Goal: Information Seeking & Learning: Check status

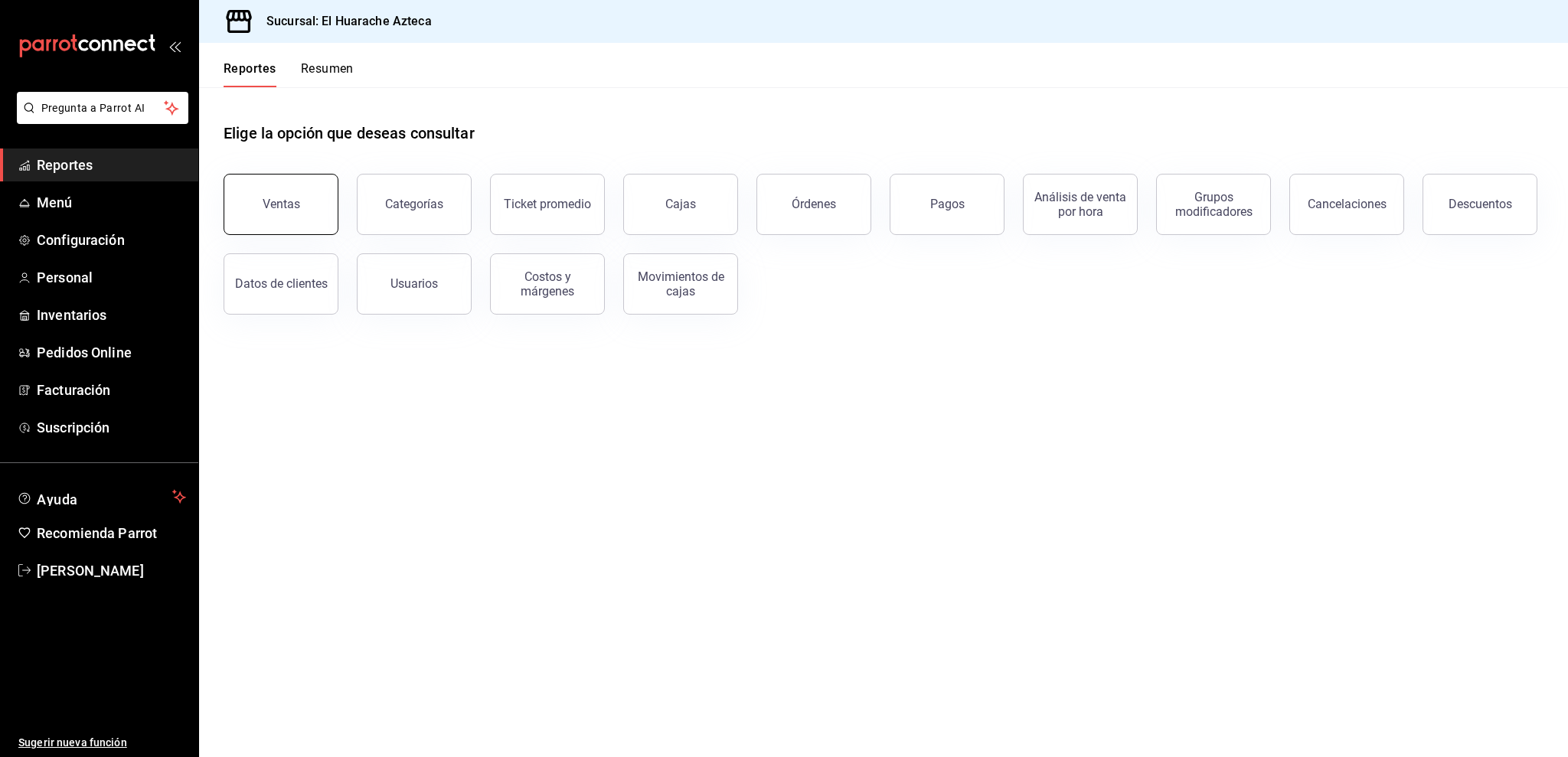
click at [302, 199] on button "Ventas" at bounding box center [281, 204] width 115 height 62
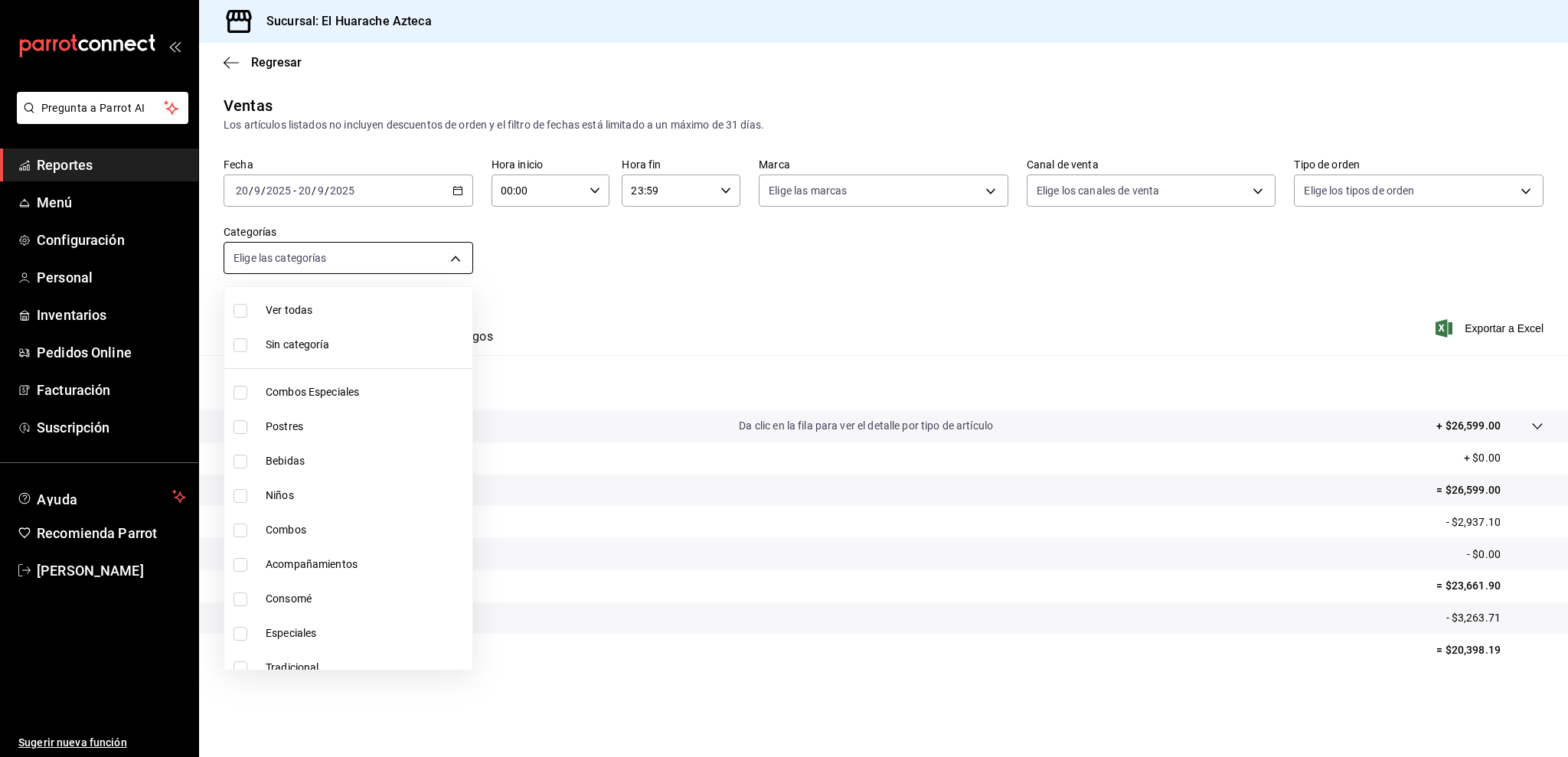
click at [357, 244] on body "Pregunta a Parrot AI Reportes Menú Configuración Personal Inventarios Pedidos O…" at bounding box center [784, 378] width 1568 height 757
click at [330, 598] on span "Consomé" at bounding box center [366, 599] width 200 height 16
type input "53f55ae2-6285-460e-a8e1-99190fafff65"
checkbox input "true"
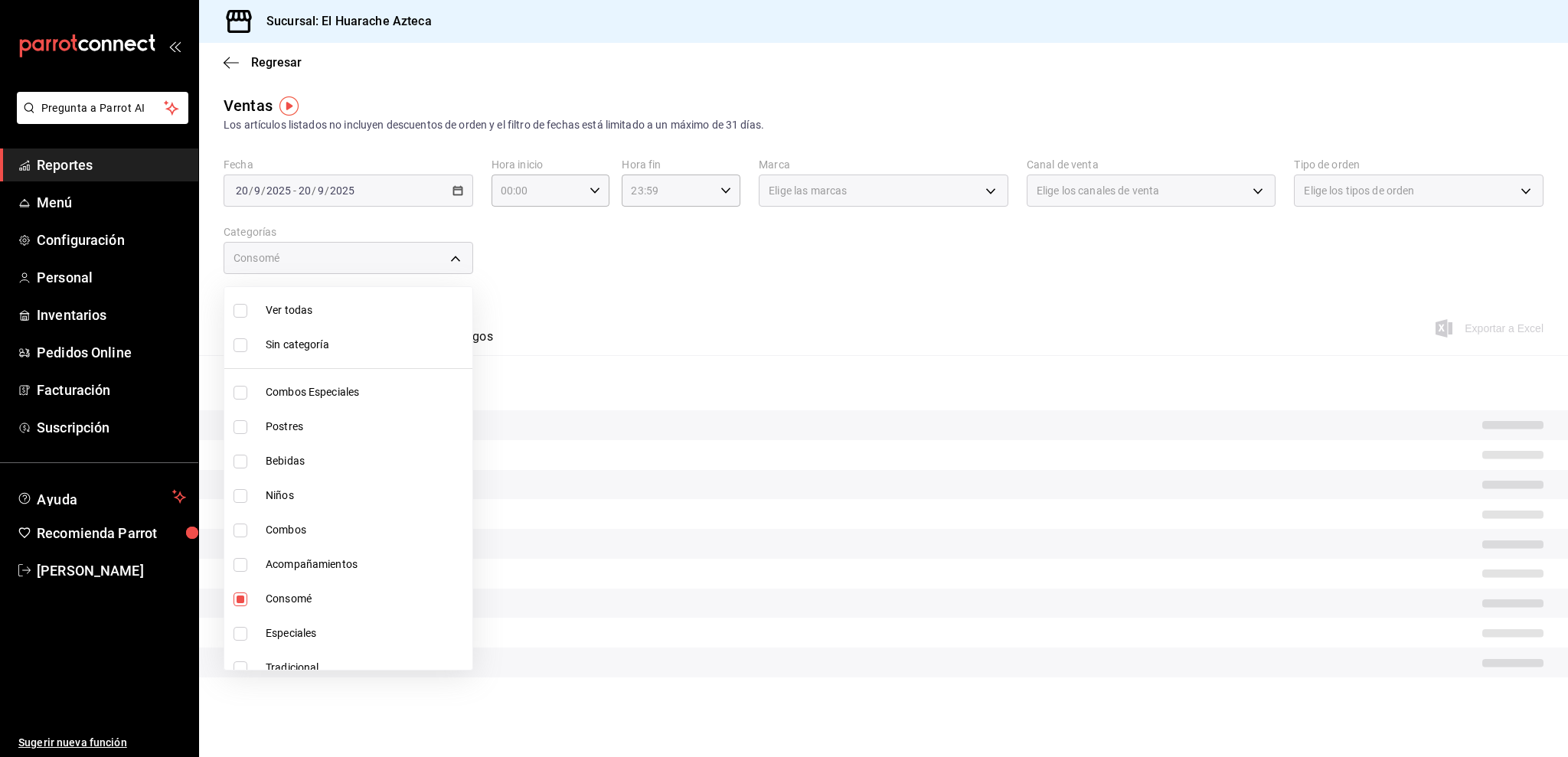
click at [541, 305] on div at bounding box center [784, 378] width 1568 height 757
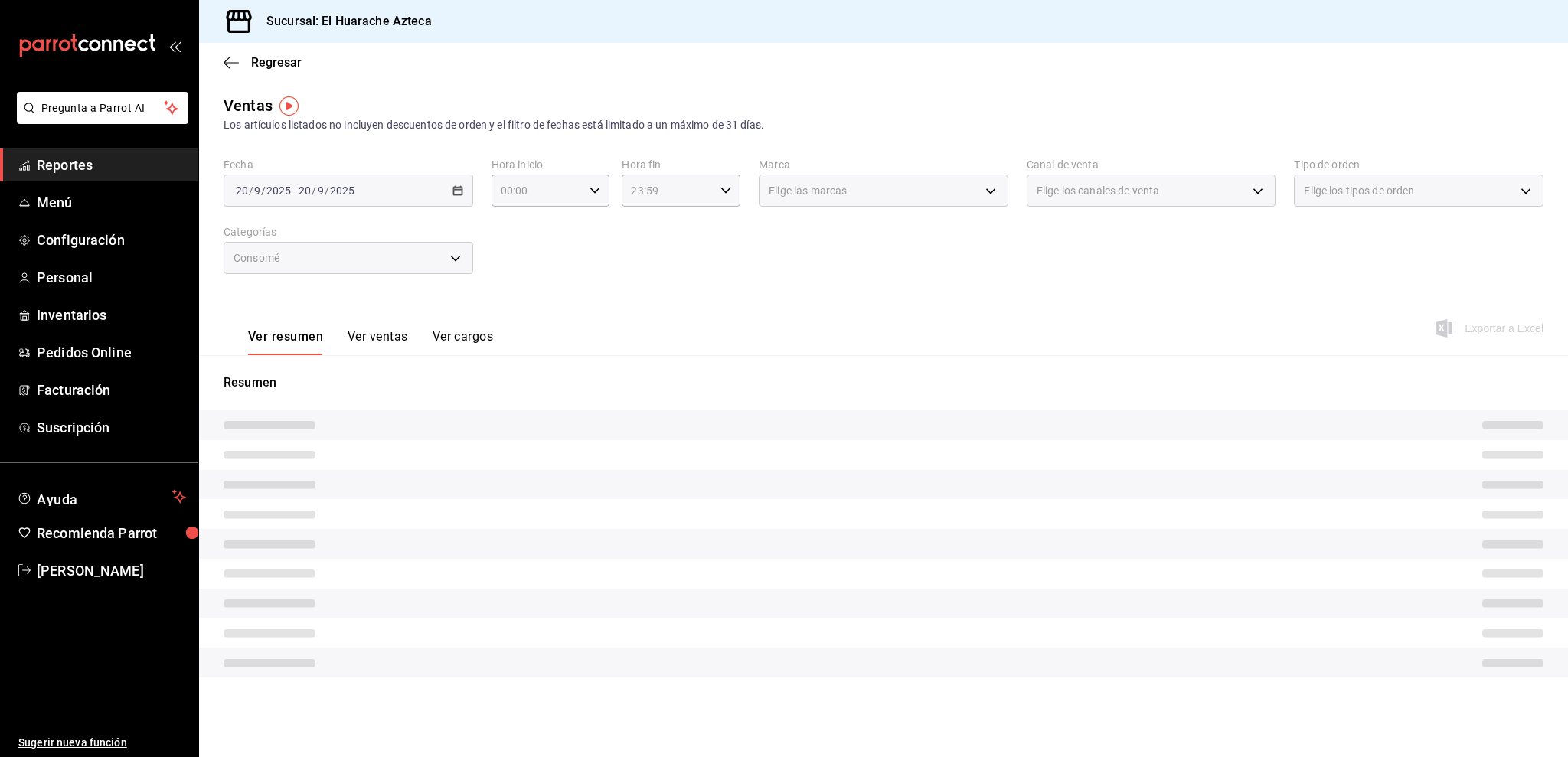
click at [366, 343] on button "Ver ventas" at bounding box center [377, 342] width 61 height 26
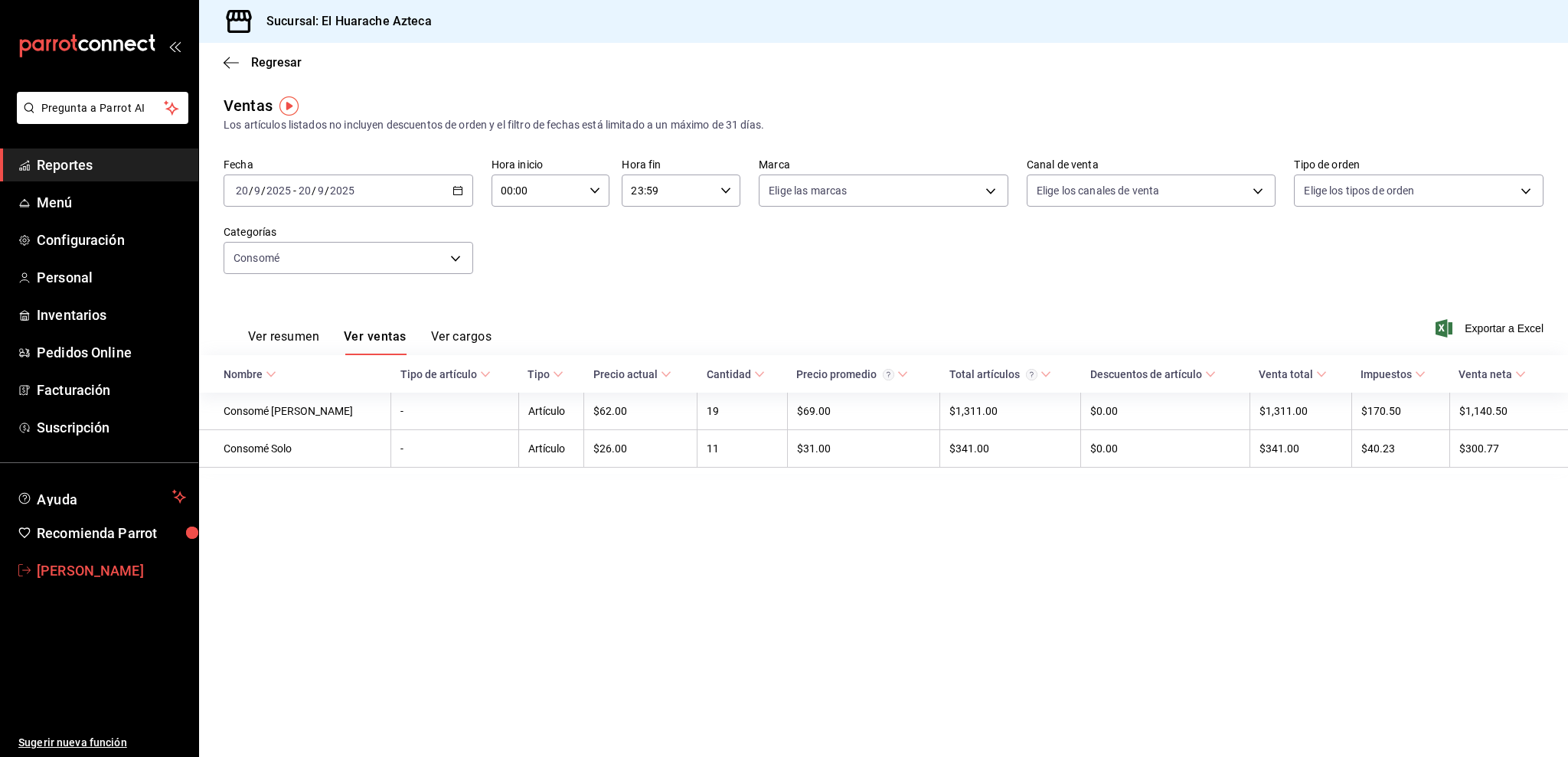
click at [55, 568] on span "[PERSON_NAME]" at bounding box center [111, 570] width 149 height 21
